Goal: Information Seeking & Learning: Learn about a topic

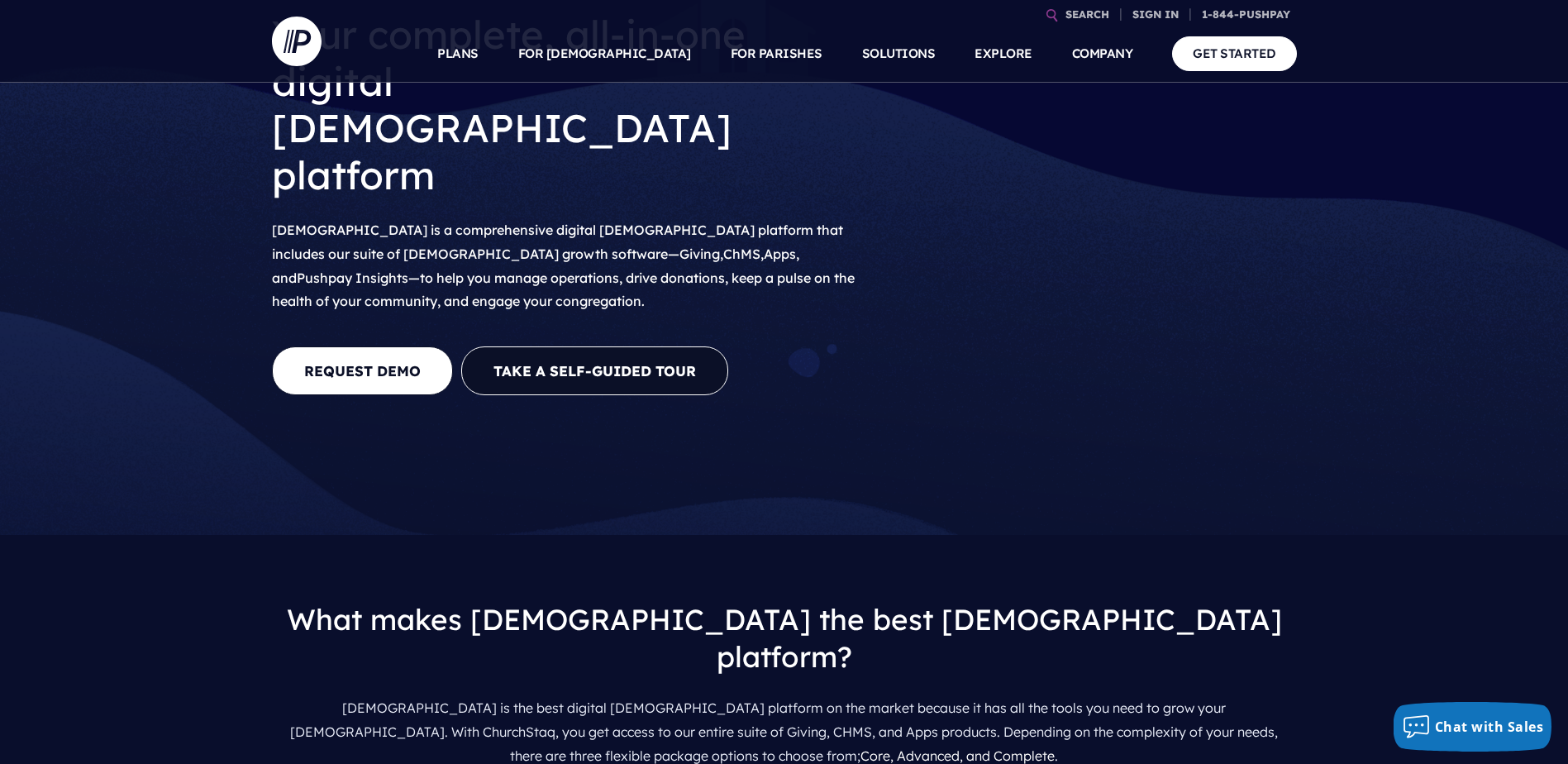
scroll to position [248, 0]
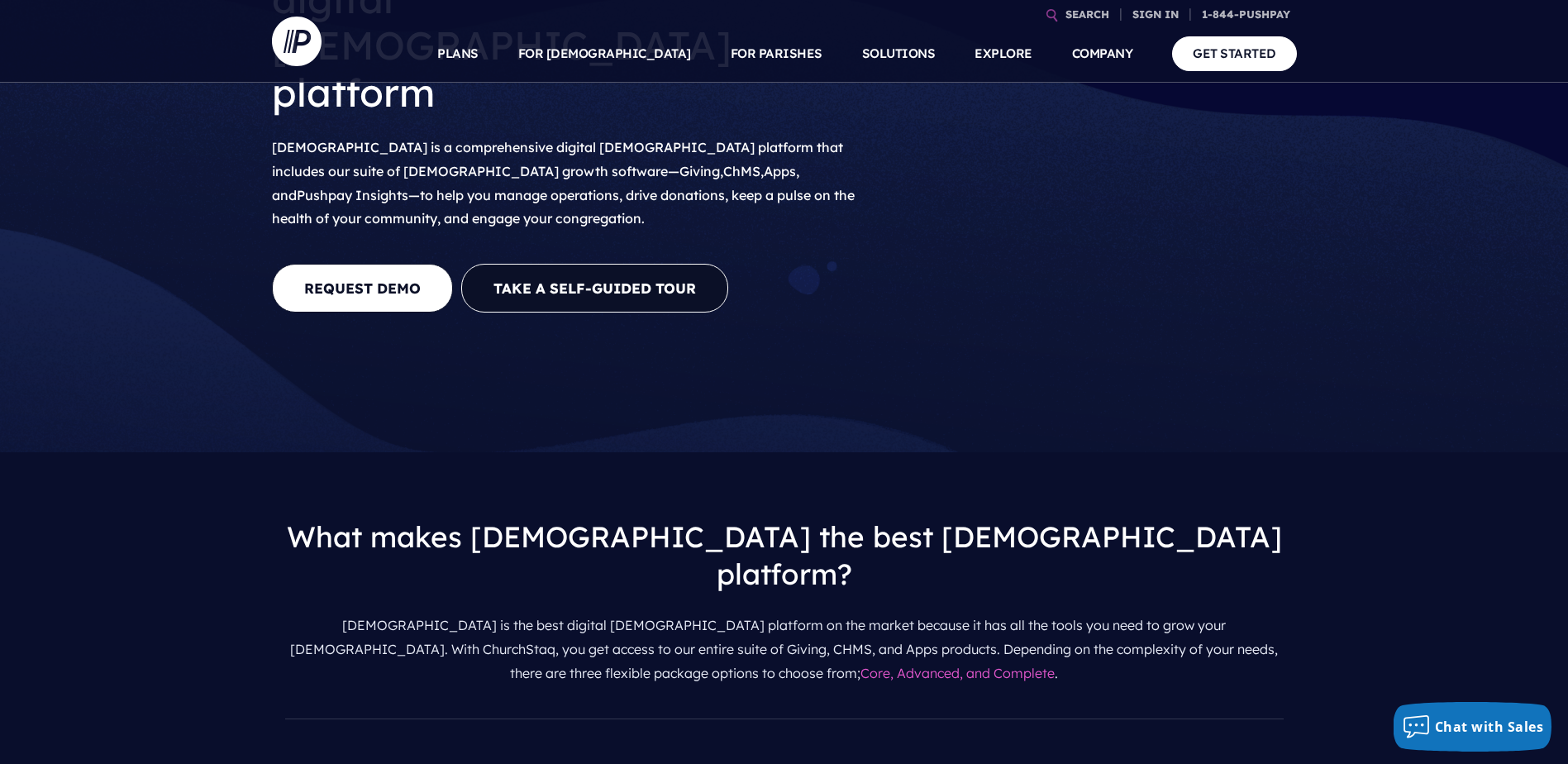
click at [860, 664] on link "Core, Advanced, and Complete" at bounding box center [957, 672] width 194 height 16
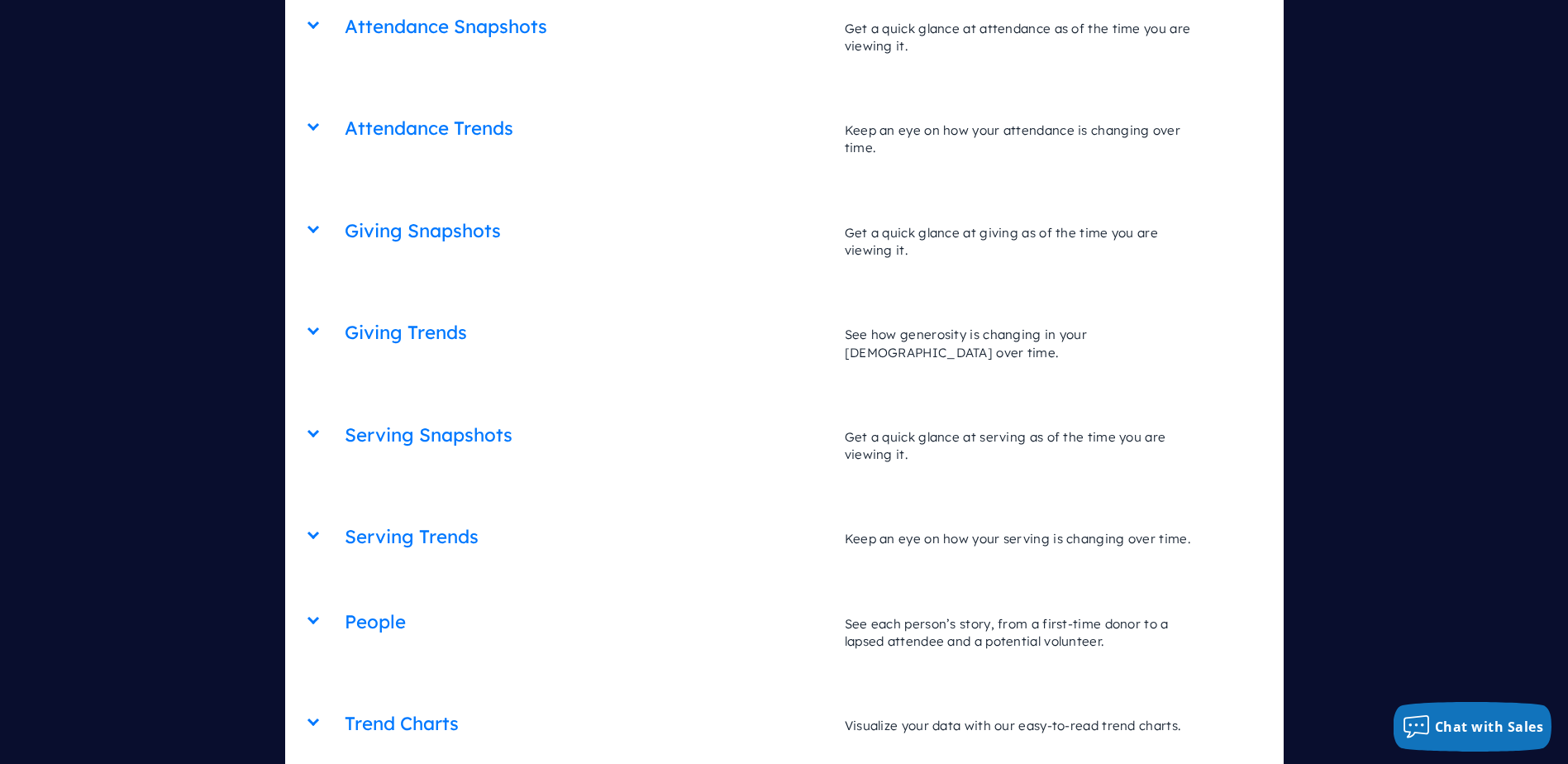
scroll to position [5951, 0]
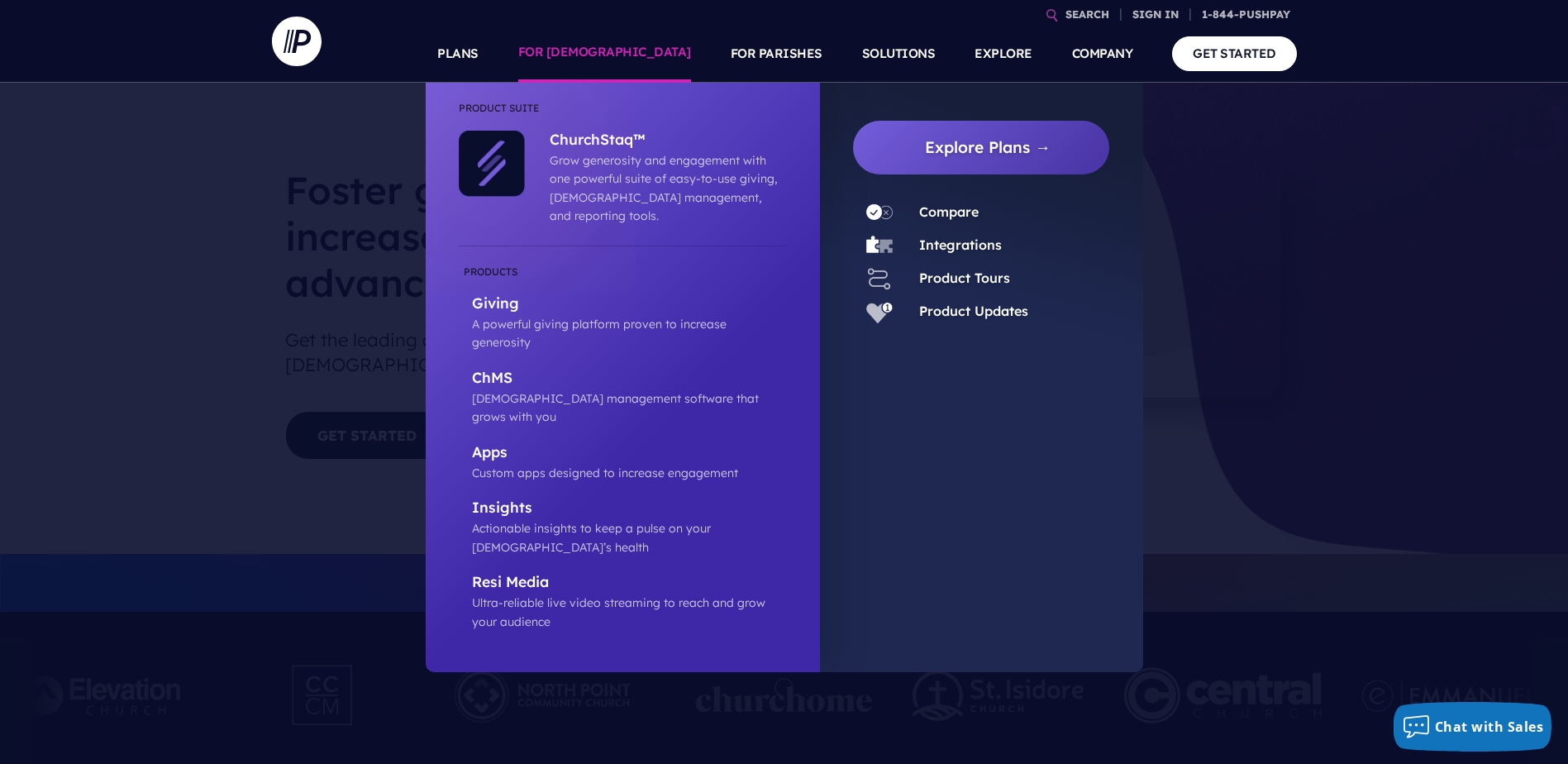
click at [674, 59] on link "FOR [DEMOGRAPHIC_DATA]" at bounding box center [604, 53] width 173 height 58
click at [643, 49] on link "FOR [DEMOGRAPHIC_DATA]" at bounding box center [604, 53] width 173 height 58
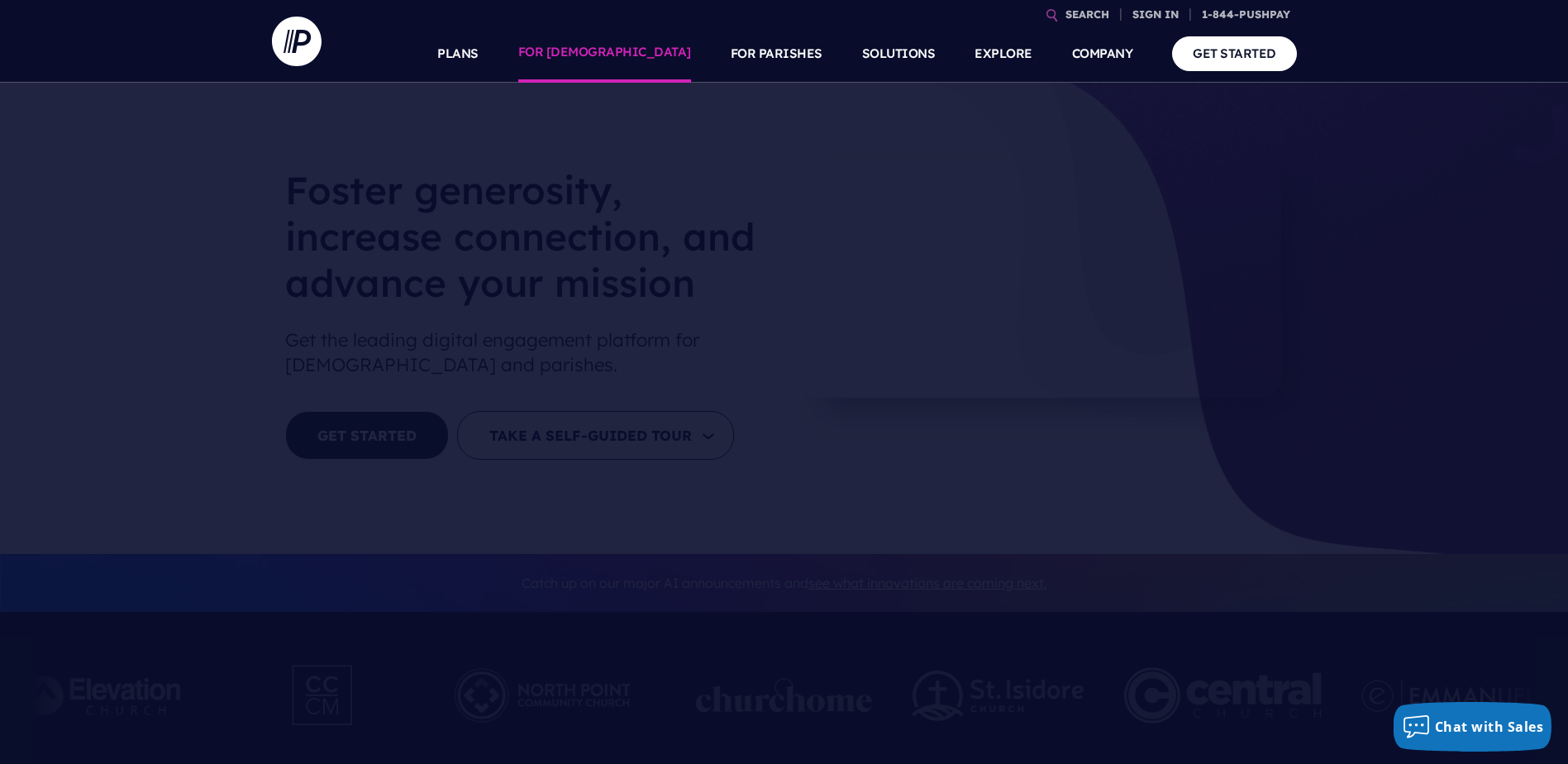
click at [665, 48] on link "FOR [DEMOGRAPHIC_DATA]" at bounding box center [604, 53] width 173 height 58
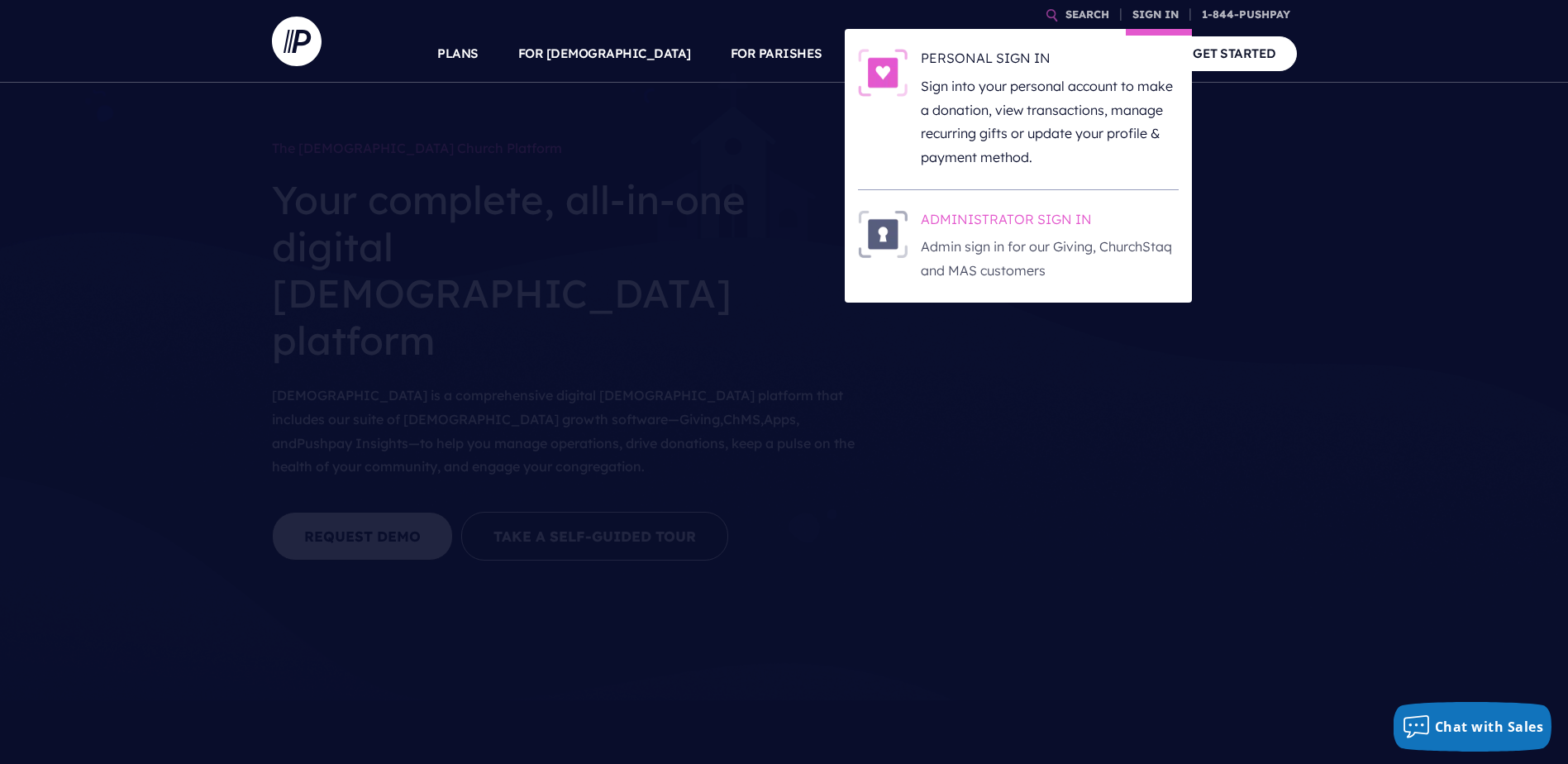
click at [996, 217] on h6 "ADMINISTRATOR SIGN IN" at bounding box center [1049, 222] width 257 height 25
